Goal: Task Accomplishment & Management: Manage account settings

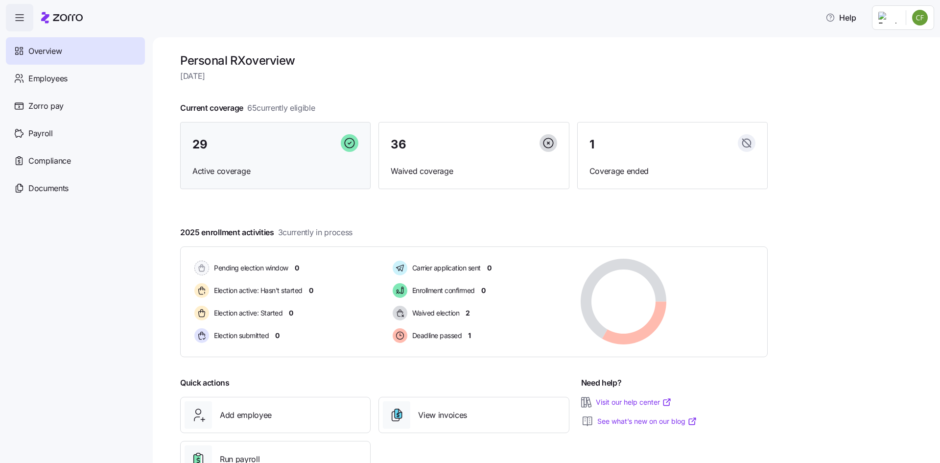
click at [302, 158] on div "29 Active coverage" at bounding box center [275, 156] width 190 height 68
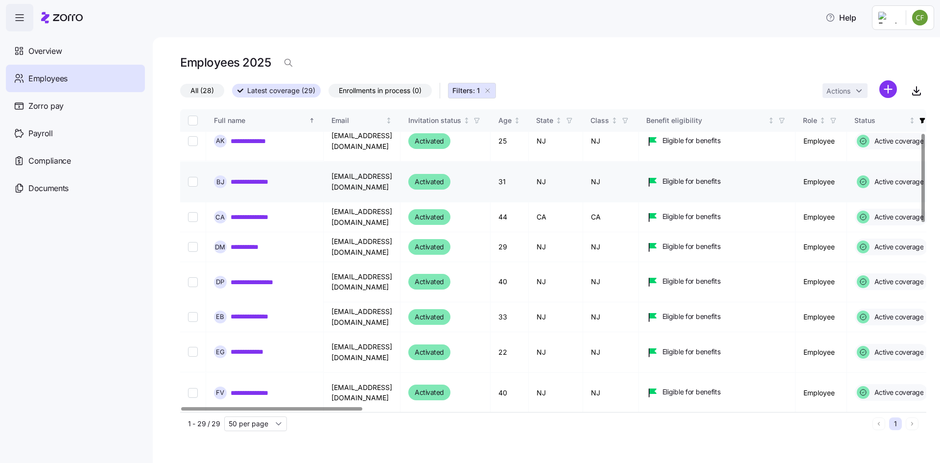
scroll to position [98, 0]
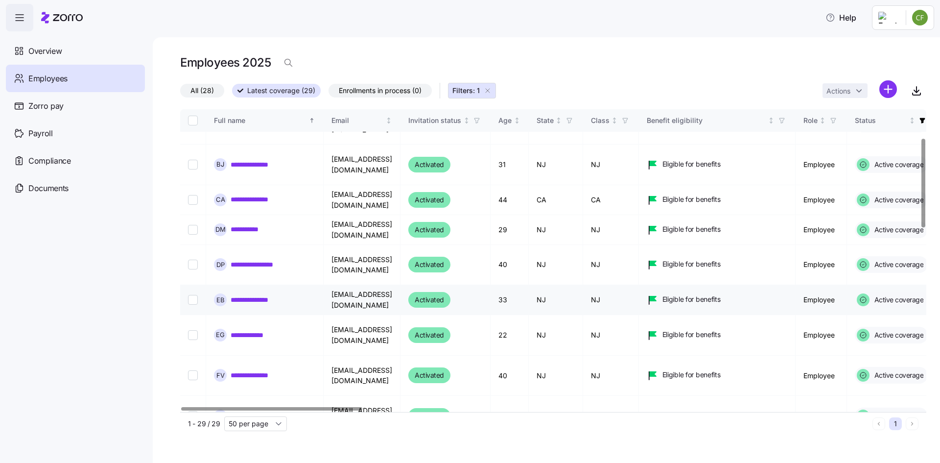
click at [194, 295] on input "Select record 8" at bounding box center [193, 300] width 10 height 10
checkbox input "true"
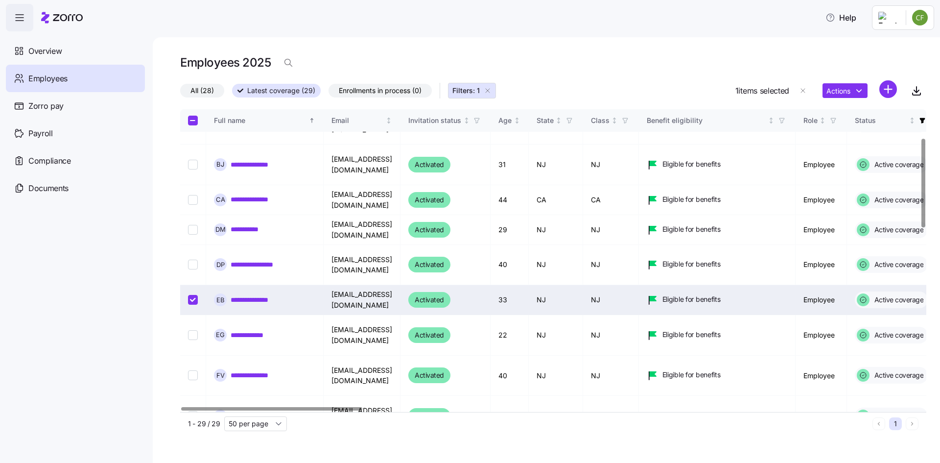
click at [261, 295] on link "**********" at bounding box center [257, 300] width 52 height 10
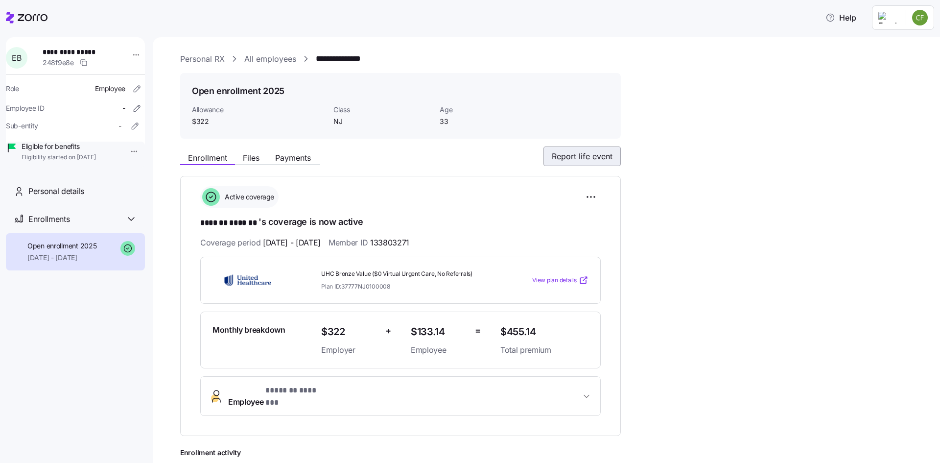
click at [577, 156] on span "Report life event" at bounding box center [582, 156] width 61 height 12
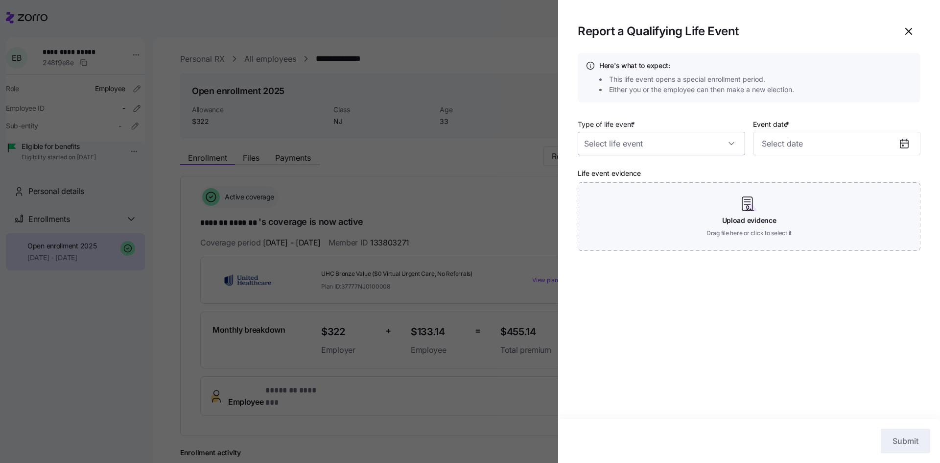
click at [730, 143] on input "Type of life event *" at bounding box center [661, 143] width 167 height 23
click at [835, 53] on div "Here's what to expect: This life event opens a special enrollment period. Eithe…" at bounding box center [749, 77] width 343 height 49
click at [920, 30] on button "button" at bounding box center [908, 31] width 23 height 23
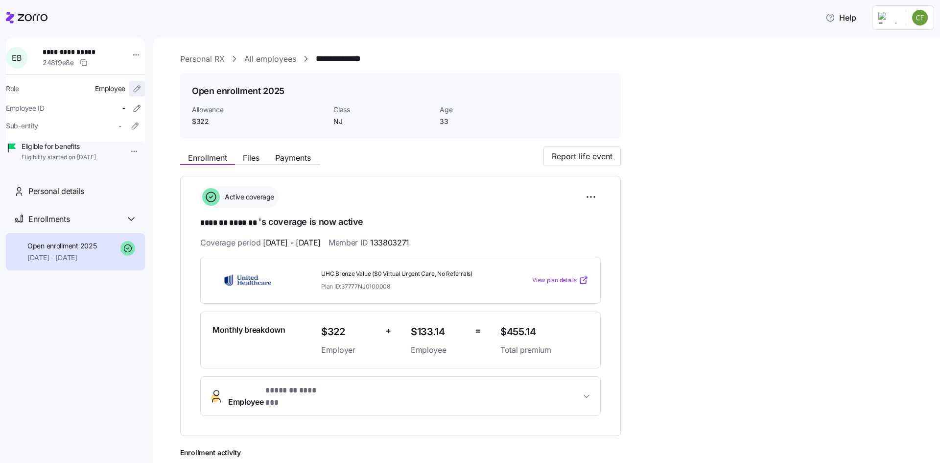
click at [132, 86] on icon "button" at bounding box center [137, 89] width 10 height 10
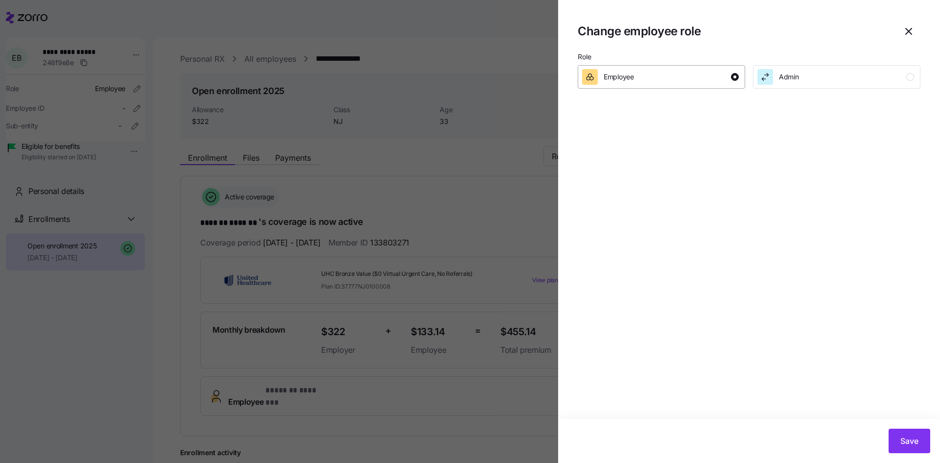
click at [631, 85] on button "Employee" at bounding box center [661, 76] width 167 height 23
click at [631, 76] on span "Employee" at bounding box center [619, 77] width 30 height 10
click at [905, 29] on icon "button" at bounding box center [909, 31] width 12 height 12
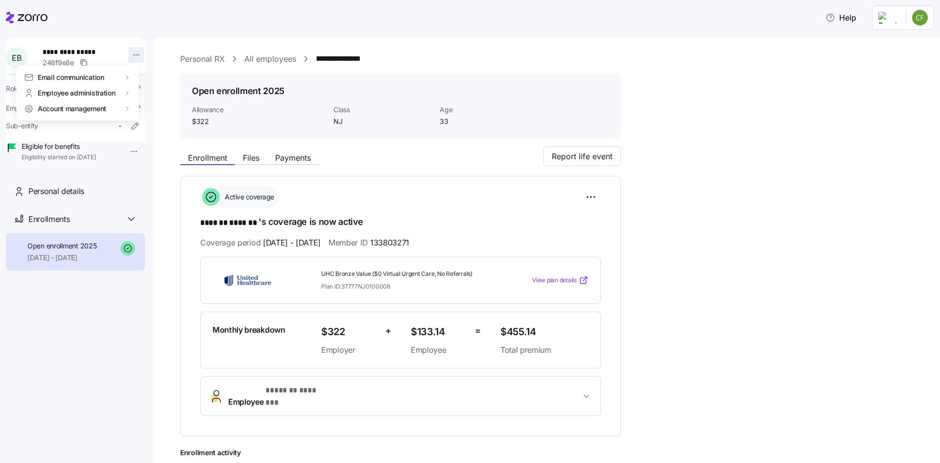
click at [132, 55] on html "**********" at bounding box center [470, 228] width 940 height 457
click at [149, 23] on html "**********" at bounding box center [470, 228] width 940 height 457
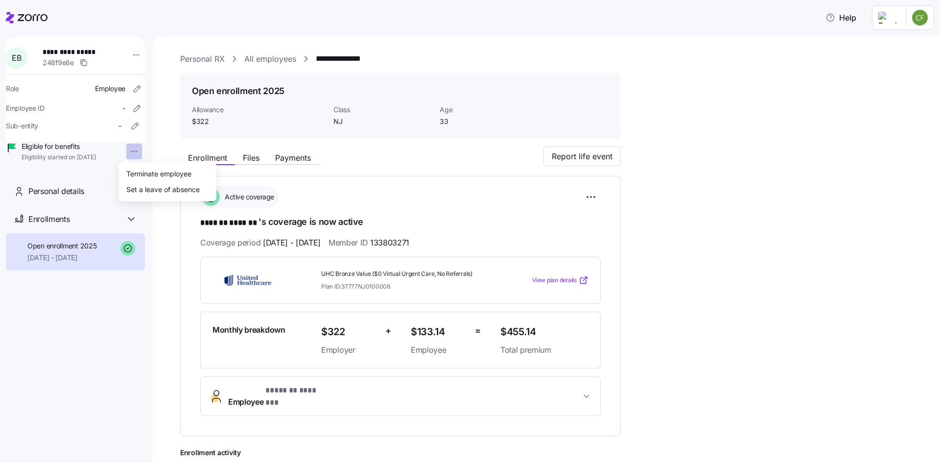
click at [124, 151] on html "**********" at bounding box center [470, 228] width 940 height 457
click at [161, 174] on div "Terminate employee" at bounding box center [158, 173] width 65 height 11
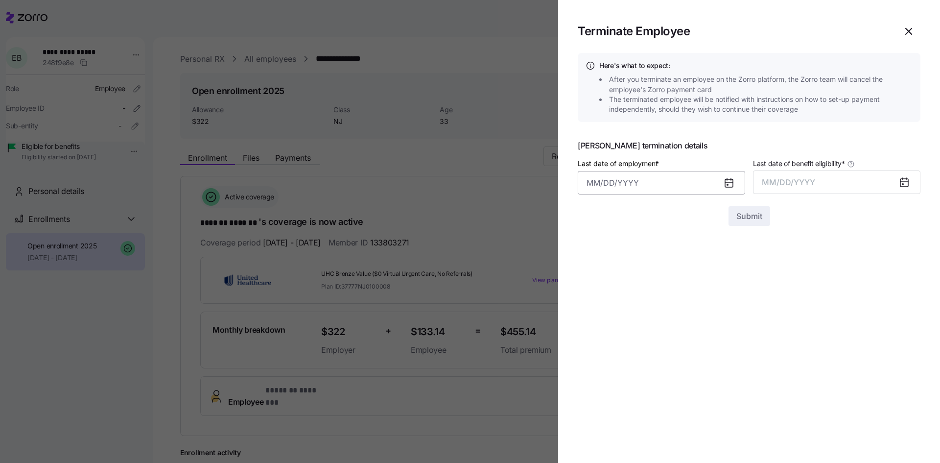
click at [665, 181] on input "Last date of employment *" at bounding box center [661, 182] width 167 height 23
click at [623, 334] on button "23" at bounding box center [621, 335] width 23 height 23
type input "September 23, 2025"
click at [833, 182] on button "MM/DD/YYYY" at bounding box center [836, 181] width 167 height 23
click at [896, 291] on button "Sep" at bounding box center [901, 291] width 56 height 23
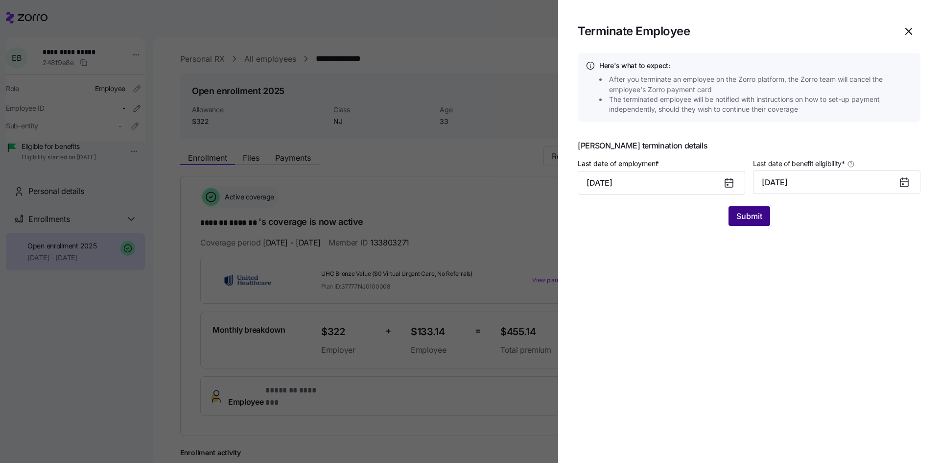
click at [749, 215] on span "Submit" at bounding box center [749, 216] width 26 height 12
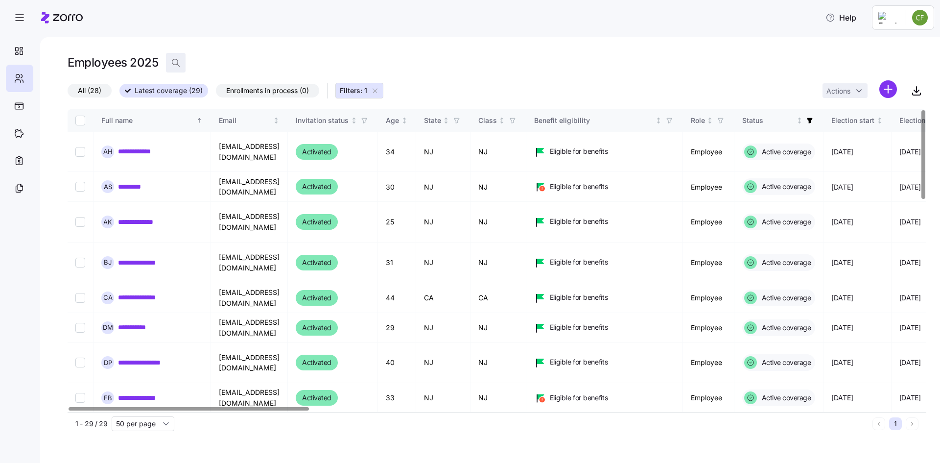
click at [171, 64] on icon "button" at bounding box center [176, 63] width 10 height 10
click at [206, 66] on input at bounding box center [264, 63] width 196 height 16
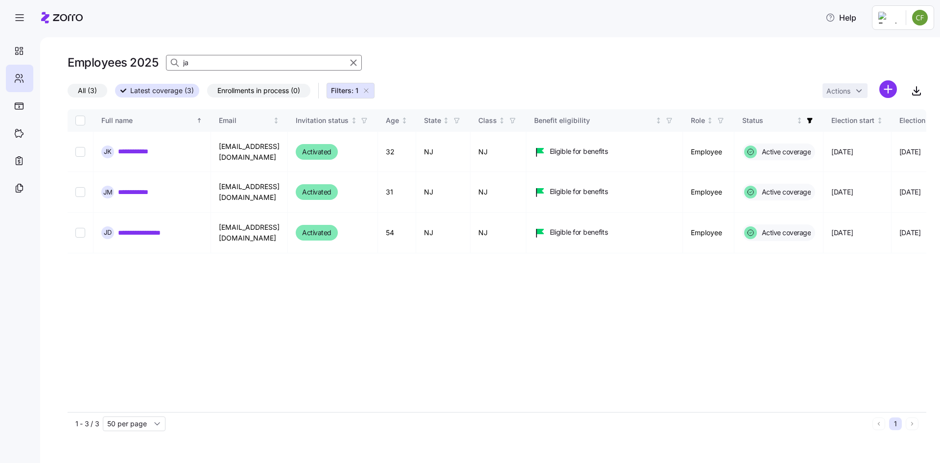
type input "j"
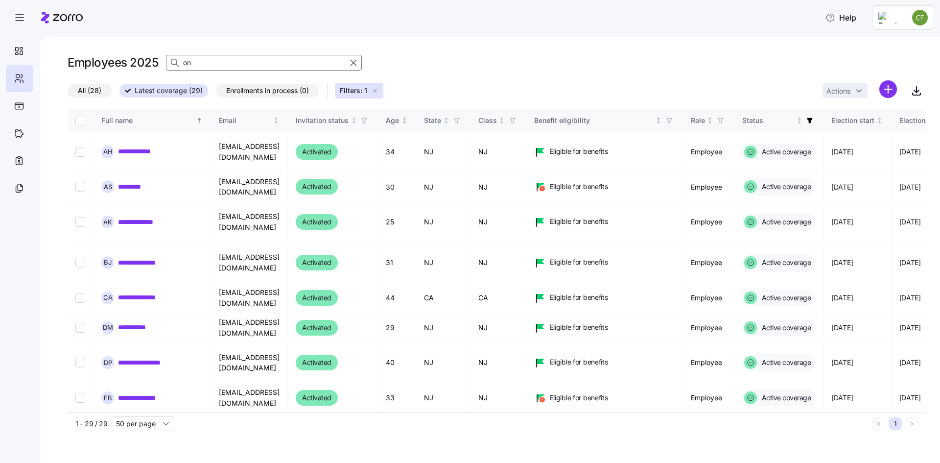
drag, startPoint x: 206, startPoint y: 66, endPoint x: 156, endPoint y: 62, distance: 50.1
click at [156, 62] on div "Employees 2025 on" at bounding box center [497, 63] width 859 height 20
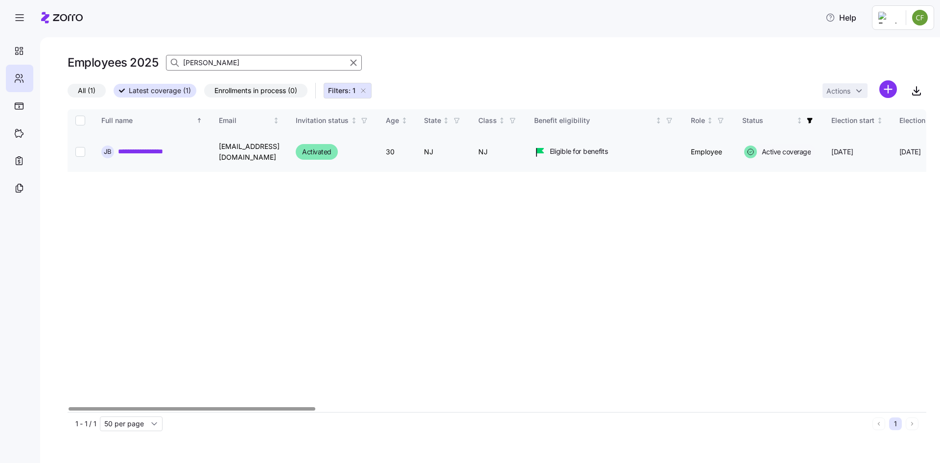
type input "Jon"
click at [156, 150] on link "**********" at bounding box center [151, 151] width 66 height 10
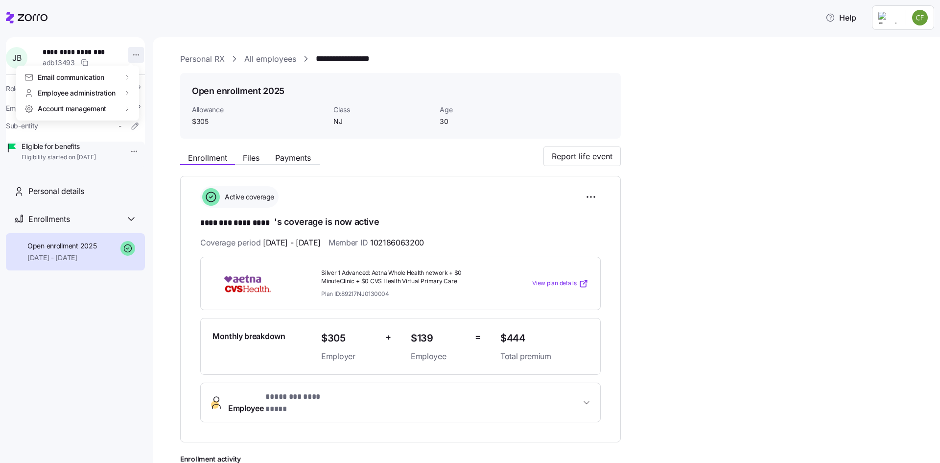
click at [131, 56] on html "**********" at bounding box center [470, 228] width 940 height 457
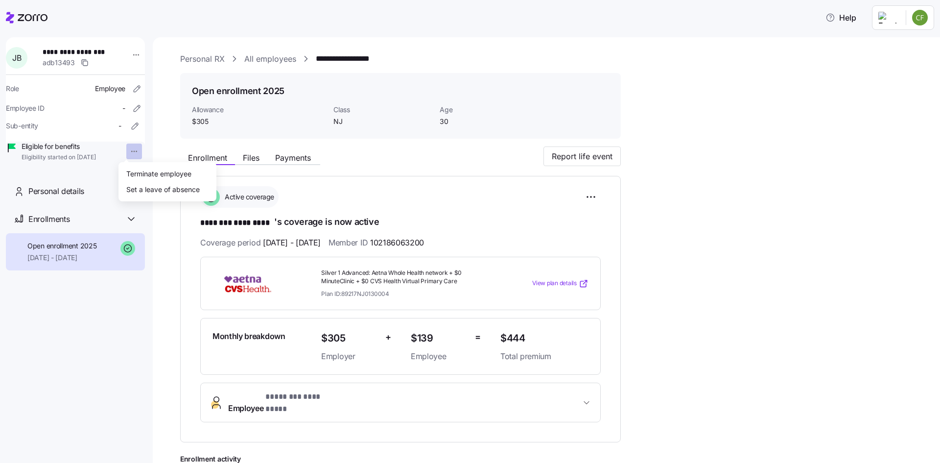
click at [125, 151] on html "**********" at bounding box center [470, 228] width 940 height 457
click at [151, 175] on div "Terminate employee" at bounding box center [158, 173] width 65 height 11
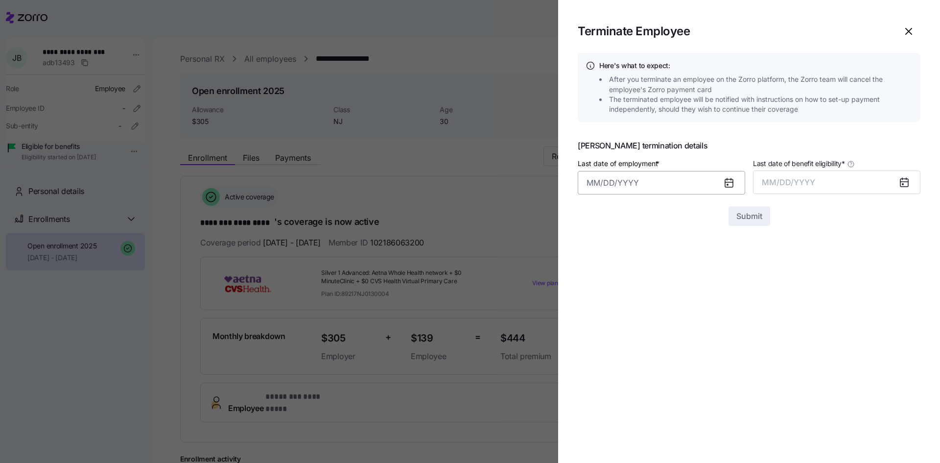
click at [694, 189] on input "Last date of employment *" at bounding box center [661, 182] width 167 height 23
click at [620, 334] on button "23" at bounding box center [621, 335] width 23 height 23
type input "September 23, 2025"
click at [794, 186] on span "MM/DD/YYYY" at bounding box center [788, 182] width 53 height 10
click at [908, 293] on button "Sep" at bounding box center [901, 291] width 56 height 23
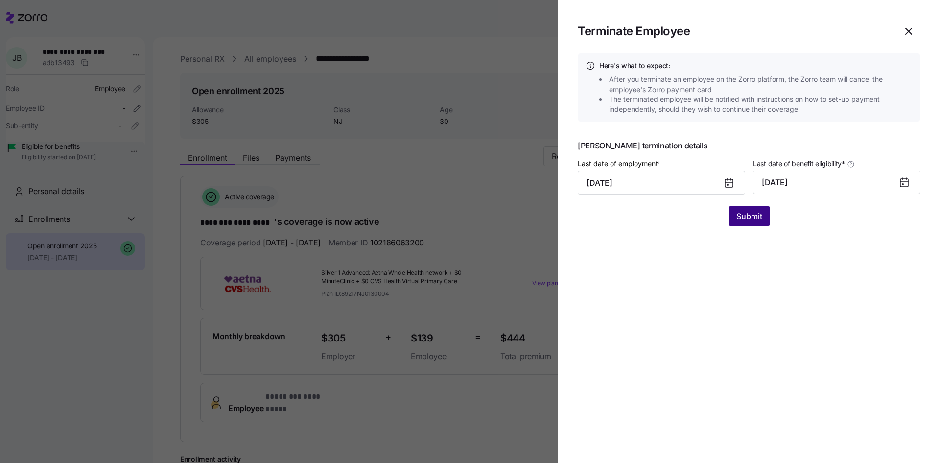
click at [746, 216] on span "Submit" at bounding box center [749, 216] width 26 height 12
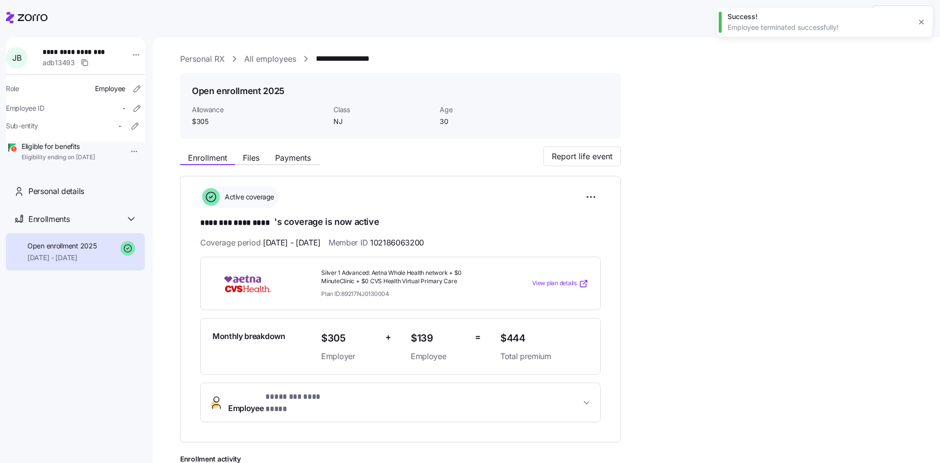
click at [23, 16] on icon at bounding box center [33, 17] width 30 height 7
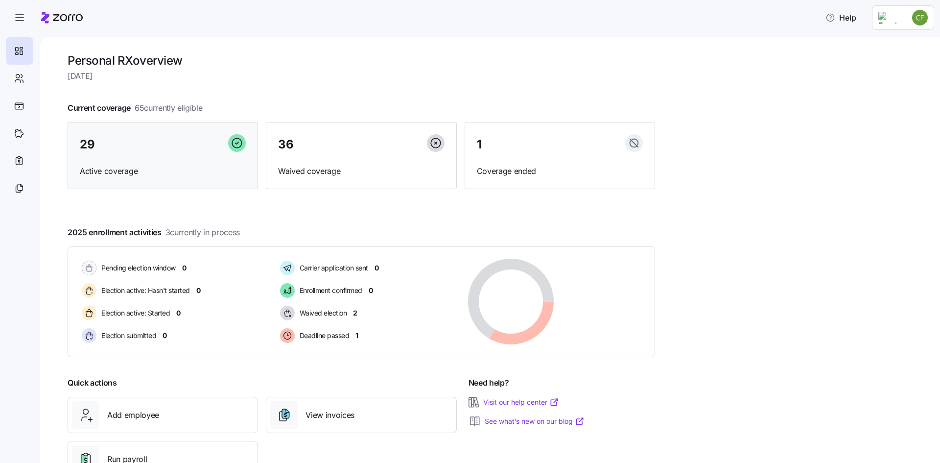
click at [125, 163] on div "29 Active coverage" at bounding box center [163, 156] width 190 height 68
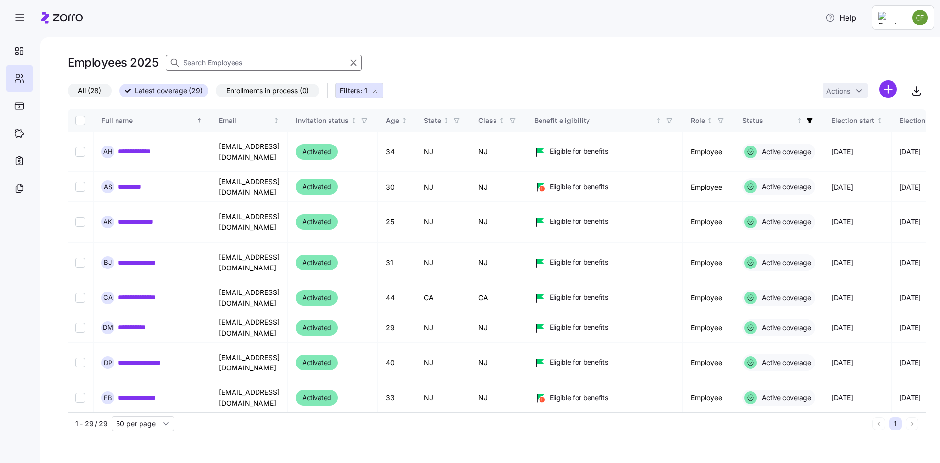
click at [241, 62] on input at bounding box center [264, 63] width 196 height 16
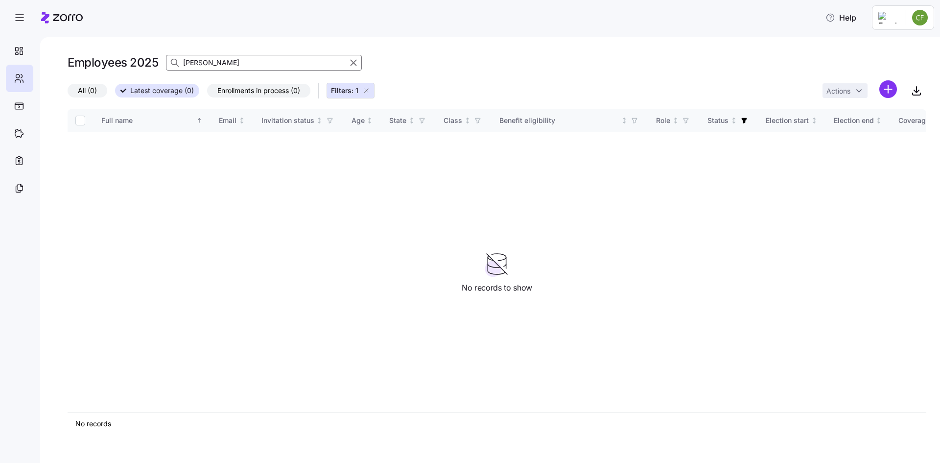
drag, startPoint x: 210, startPoint y: 62, endPoint x: 162, endPoint y: 64, distance: 48.0
click at [162, 64] on div "Employees 2025 kevin" at bounding box center [497, 63] width 859 height 20
type input "mer"
click at [172, 59] on icon at bounding box center [175, 63] width 10 height 10
drag, startPoint x: 46, startPoint y: 75, endPoint x: 33, endPoint y: 79, distance: 13.3
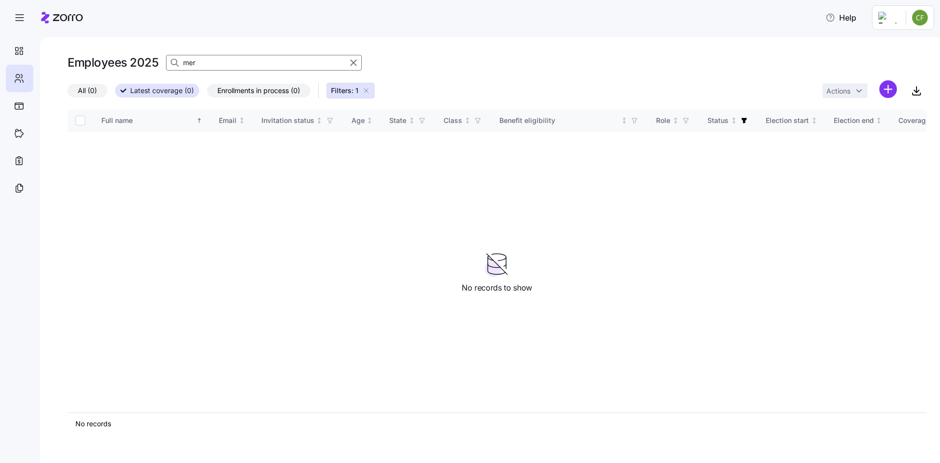
click at [46, 75] on div "Employees 2025 mer All (0) Latest coverage (0) Enrollments in process (0) Filte…" at bounding box center [490, 249] width 900 height 425
click at [25, 83] on div at bounding box center [19, 78] width 27 height 27
click at [17, 81] on icon at bounding box center [19, 78] width 11 height 12
click at [23, 73] on icon at bounding box center [19, 78] width 11 height 12
click at [66, 15] on icon at bounding box center [68, 17] width 30 height 7
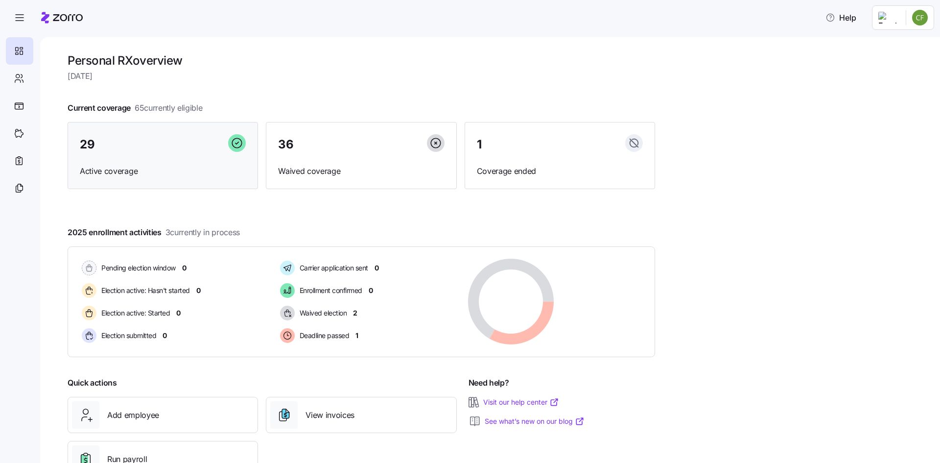
click at [168, 157] on div "29 Active coverage" at bounding box center [163, 156] width 190 height 68
